Goal: Task Accomplishment & Management: Use online tool/utility

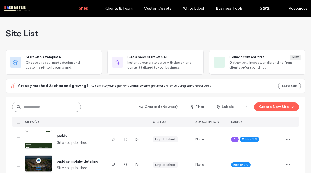
click at [49, 107] on input at bounding box center [46, 107] width 69 height 10
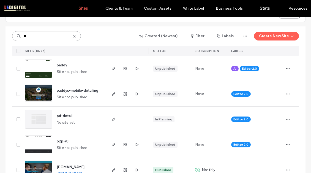
scroll to position [102, 0]
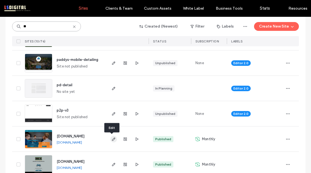
type input "**"
click at [113, 140] on icon "button" at bounding box center [113, 139] width 4 height 4
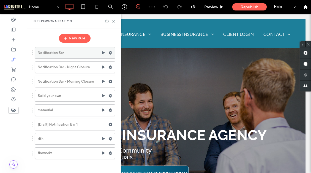
click at [110, 53] on use at bounding box center [111, 52] width 4 height 3
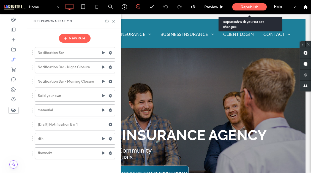
click at [244, 7] on span "Republish" at bounding box center [250, 7] width 18 height 5
